Goal: Navigation & Orientation: Find specific page/section

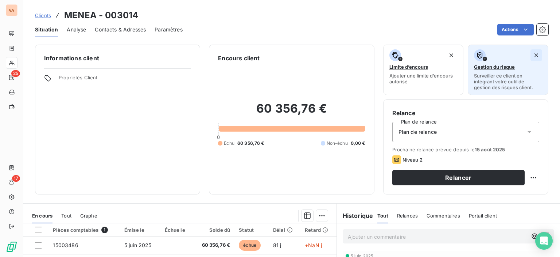
click at [533, 54] on icon "button" at bounding box center [536, 54] width 7 height 7
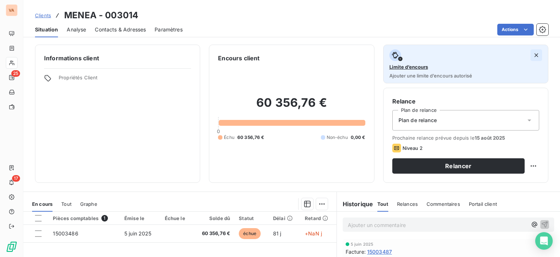
click at [533, 57] on icon "button" at bounding box center [536, 54] width 7 height 7
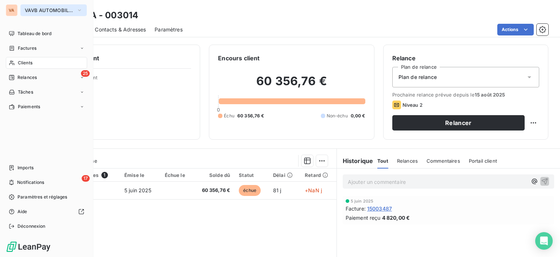
click at [57, 9] on span "VAVB AUTOMOBILES" at bounding box center [49, 10] width 49 height 6
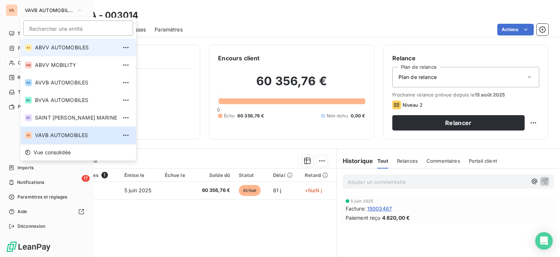
click at [68, 43] on li "AA ABVV AUTOMOBILES" at bounding box center [78, 48] width 116 height 18
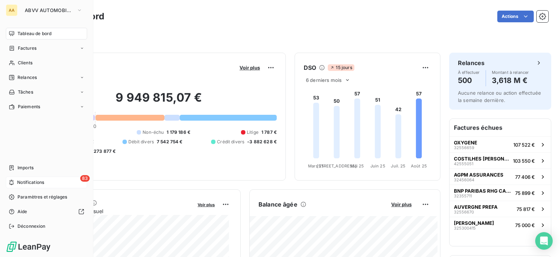
click at [70, 181] on div "83 Notifications" at bounding box center [46, 182] width 81 height 12
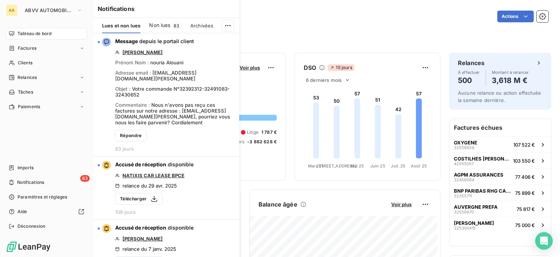
click at [27, 29] on div "Tableau de bord" at bounding box center [46, 34] width 81 height 12
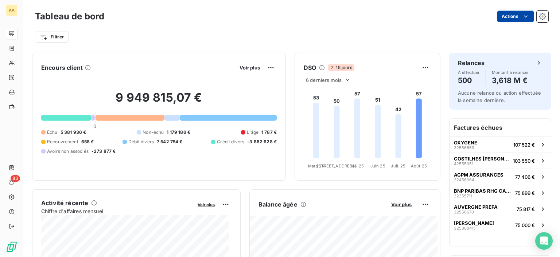
click at [523, 20] on html "AA 83 Tableau de bord Actions Filtrer Encours client Voir plus 9 949 815,07 € 0…" at bounding box center [280, 128] width 560 height 257
click at [520, 16] on html "AA 83 Tableau de bord Actions Exporter le tableau de bord Filtrer Encours clien…" at bounding box center [280, 128] width 560 height 257
